Goal: Transaction & Acquisition: Purchase product/service

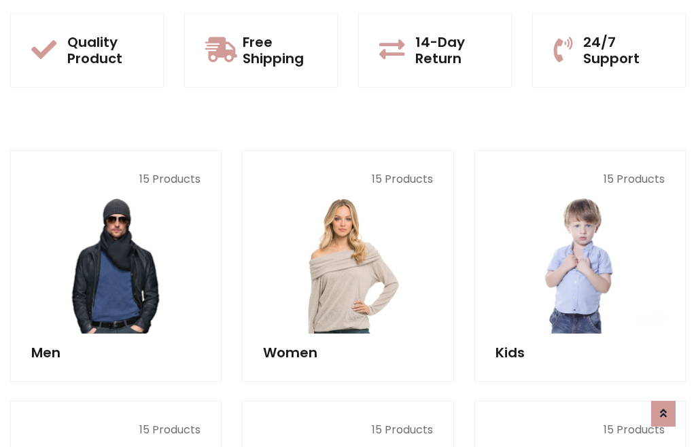
scroll to position [69, 0]
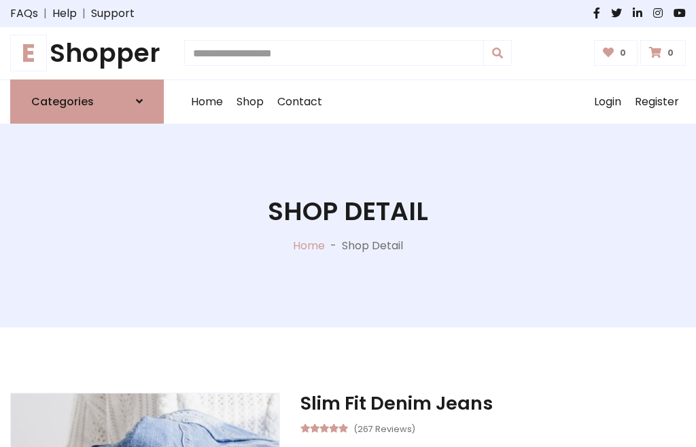
click at [87, 53] on h1 "E Shopper" at bounding box center [87, 53] width 154 height 31
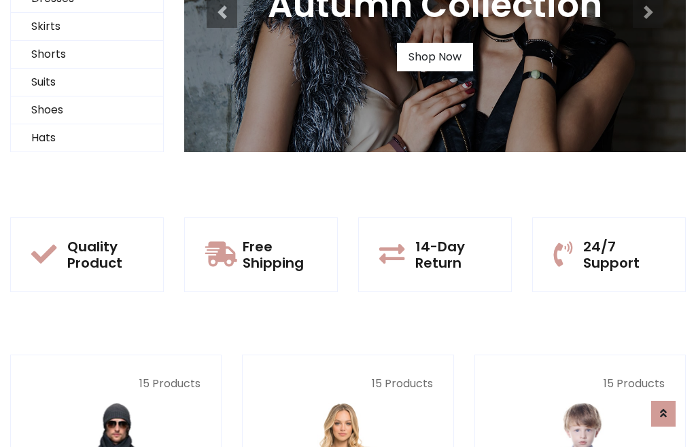
scroll to position [131, 0]
